Goal: Transaction & Acquisition: Purchase product/service

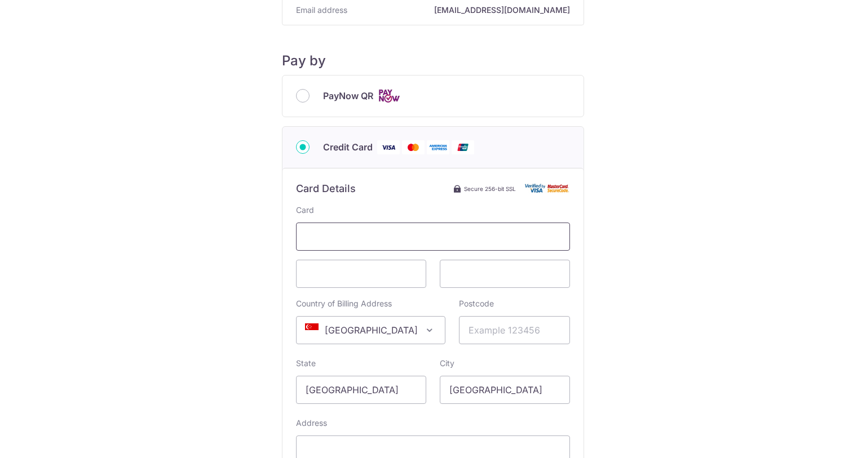
scroll to position [123, 0]
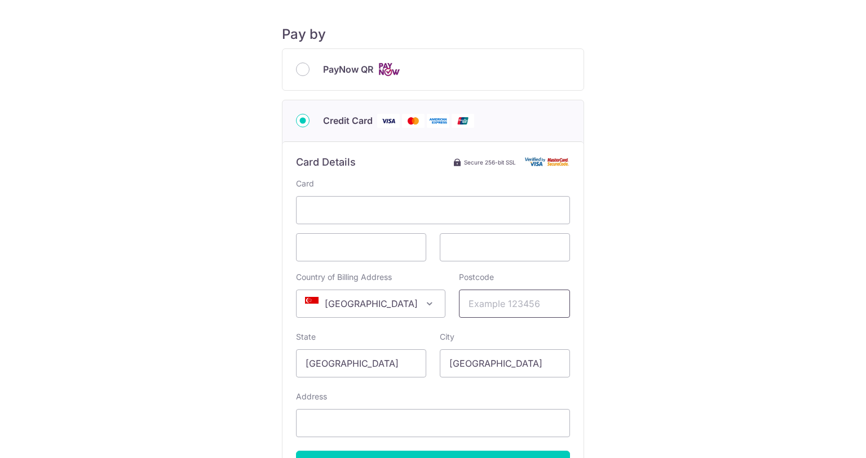
click at [471, 306] on input "Postcode" at bounding box center [514, 304] width 111 height 28
type input "127456"
type input "[STREET_ADDRESS]"
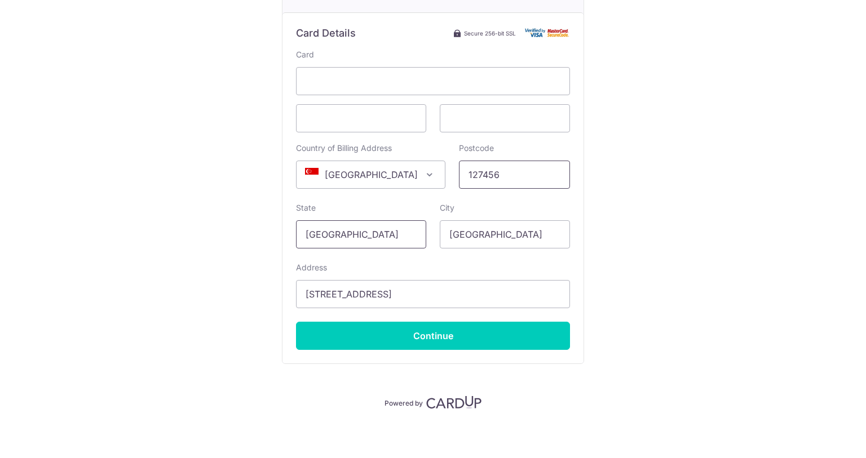
scroll to position [255, 0]
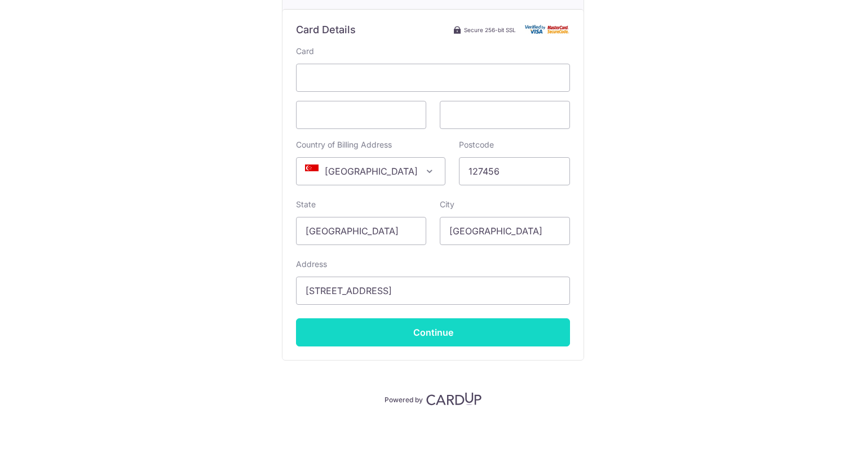
click at [434, 335] on input "Continue" at bounding box center [433, 333] width 274 height 28
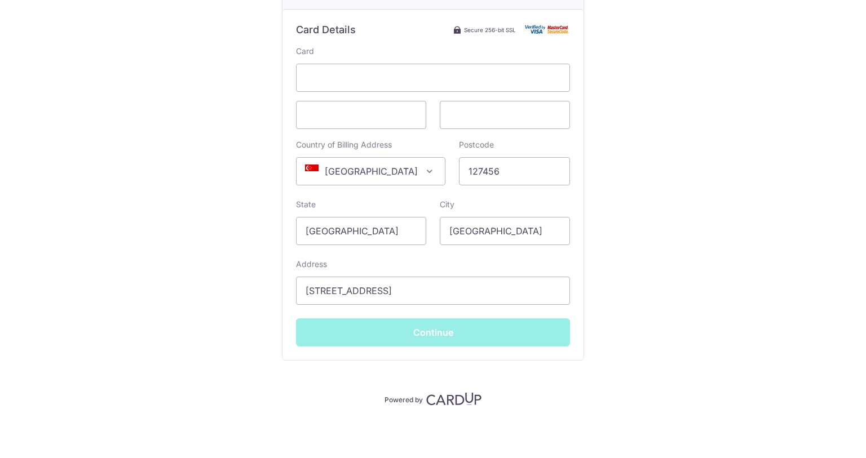
type input "**** 2005"
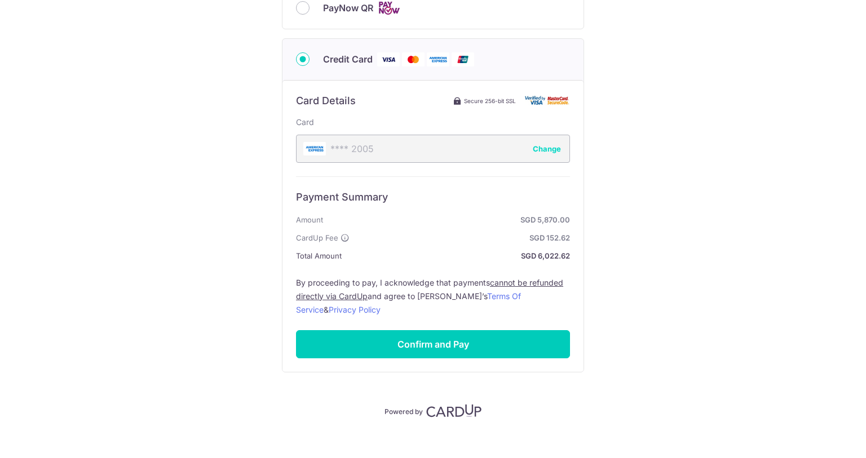
scroll to position [196, 0]
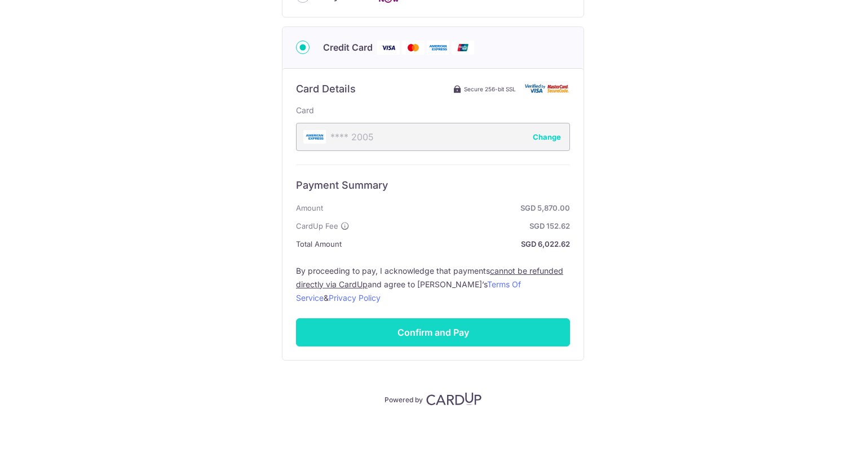
click at [426, 335] on input "Confirm and Pay" at bounding box center [433, 333] width 274 height 28
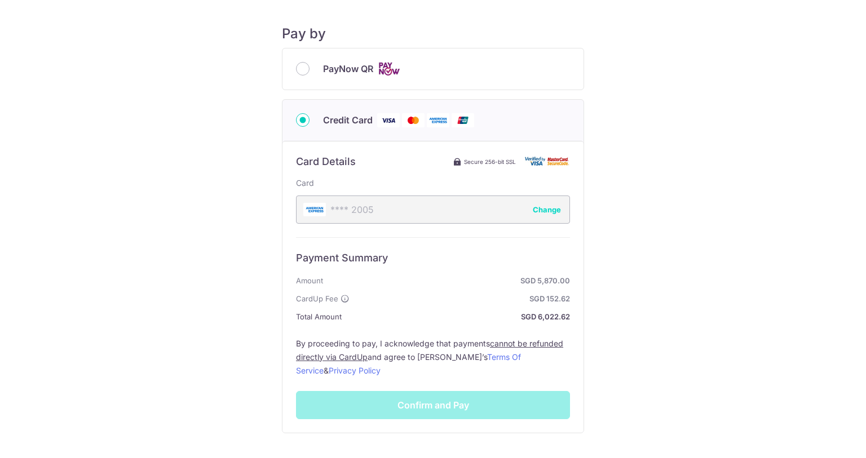
scroll to position [112, 0]
